Goal: Task Accomplishment & Management: Manage account settings

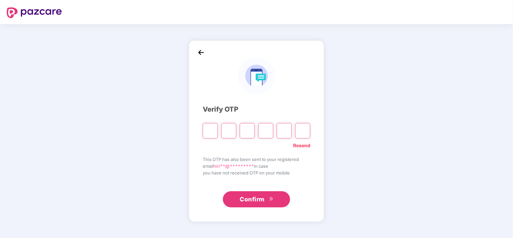
type input "*"
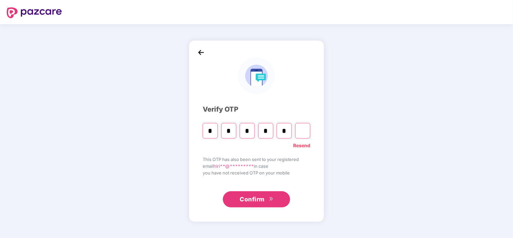
type input "*"
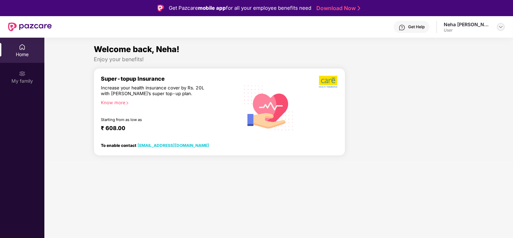
click at [497, 28] on div at bounding box center [501, 27] width 8 height 8
click at [456, 64] on div "Neha [PERSON_NAME]" at bounding box center [470, 61] width 52 height 6
click at [501, 31] on div "Neha [PERSON_NAME] User" at bounding box center [473, 27] width 61 height 12
click at [499, 27] on img at bounding box center [500, 26] width 5 height 5
click at [24, 53] on div "Home" at bounding box center [22, 54] width 44 height 7
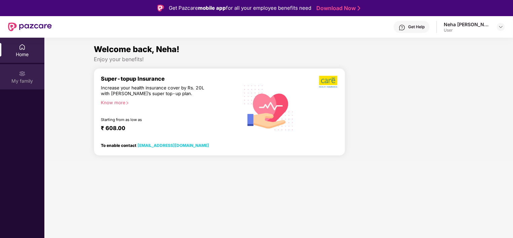
drag, startPoint x: 24, startPoint y: 54, endPoint x: 18, endPoint y: 69, distance: 15.8
click at [18, 69] on div "My family" at bounding box center [22, 76] width 44 height 25
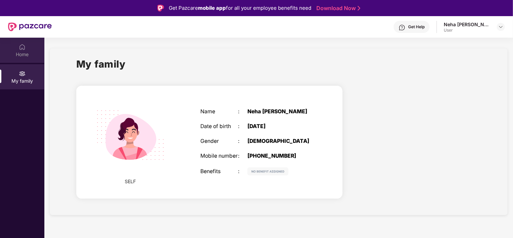
click at [27, 48] on div "Home" at bounding box center [22, 50] width 44 height 25
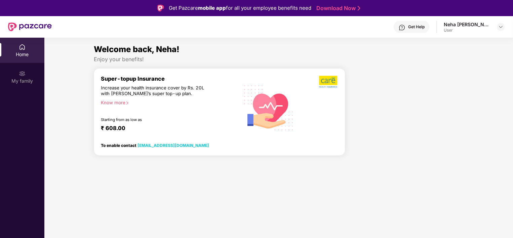
click at [495, 29] on div "Neha [PERSON_NAME] User" at bounding box center [473, 27] width 61 height 12
click at [498, 28] on img at bounding box center [500, 26] width 5 height 5
click at [452, 68] on div "User" at bounding box center [470, 67] width 52 height 5
click at [481, 28] on div "User" at bounding box center [466, 30] width 47 height 5
click at [500, 27] on img at bounding box center [500, 26] width 5 height 5
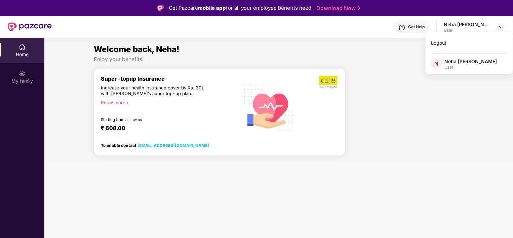
click at [446, 52] on div "Logout N Neha Vilas Parab User" at bounding box center [468, 53] width 87 height 42
click at [492, 31] on div "Neha [PERSON_NAME] User" at bounding box center [473, 27] width 61 height 12
click at [503, 24] on div at bounding box center [501, 27] width 8 height 8
click at [442, 48] on div "Logout" at bounding box center [468, 42] width 87 height 13
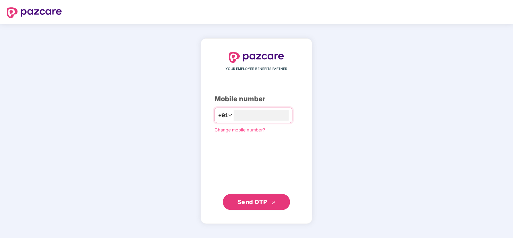
type input "**********"
click at [257, 200] on span "Send OTP" at bounding box center [252, 201] width 30 height 7
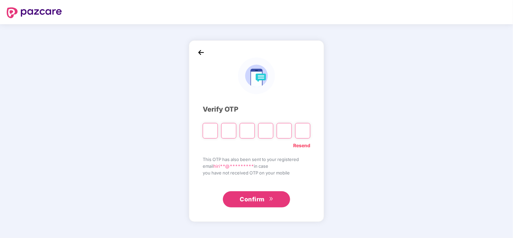
type input "*"
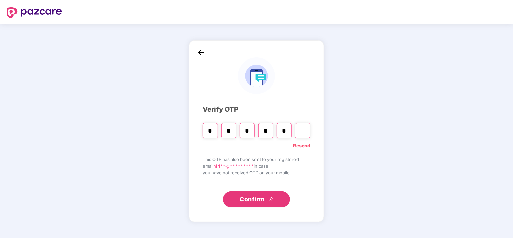
type input "*"
